Goal: Register for event/course

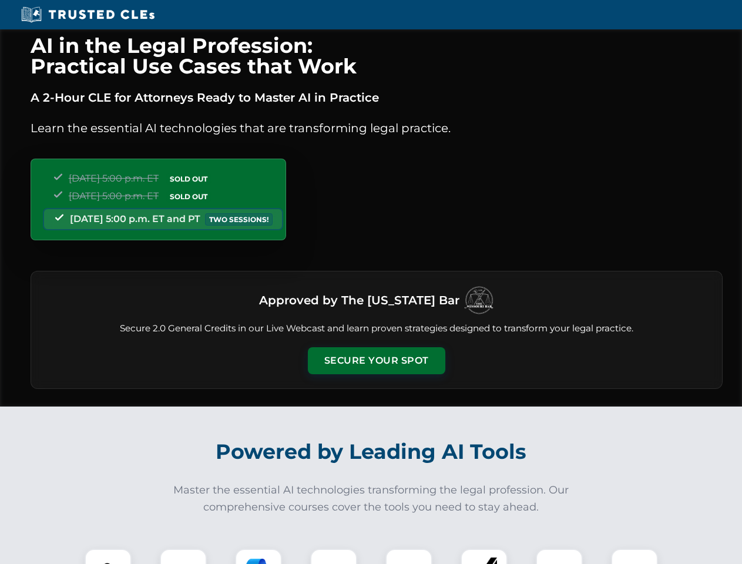
click at [376, 361] on button "Secure Your Spot" at bounding box center [377, 360] width 138 height 27
click at [108, 557] on img at bounding box center [108, 572] width 34 height 34
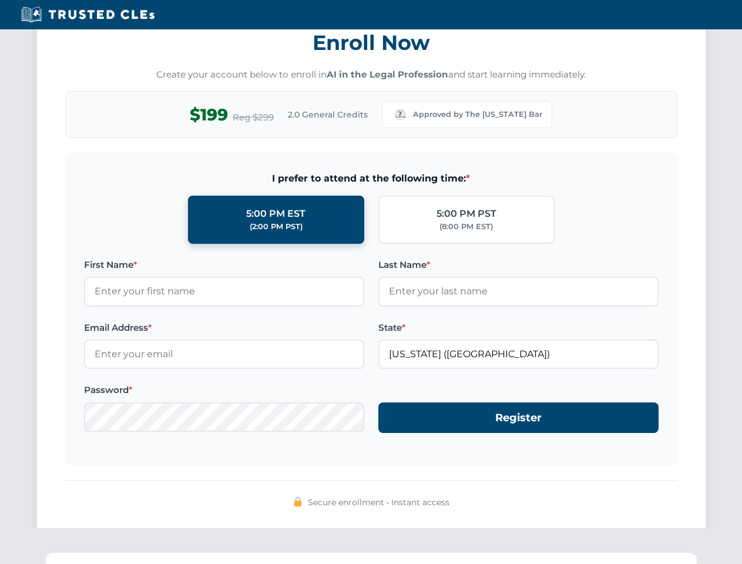
scroll to position [1154, 0]
